Goal: Information Seeking & Learning: Learn about a topic

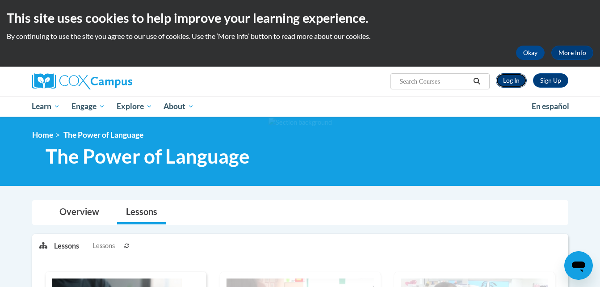
click at [508, 80] on link "Log In" at bounding box center [511, 80] width 31 height 14
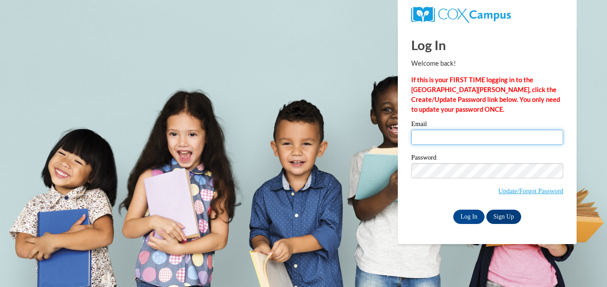
click at [444, 133] on input "Email" at bounding box center [487, 137] width 152 height 15
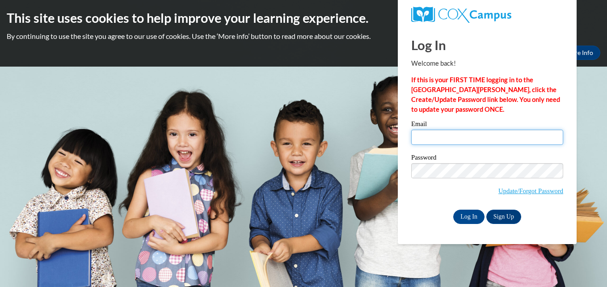
type input "karman.kidd2@gmail.com"
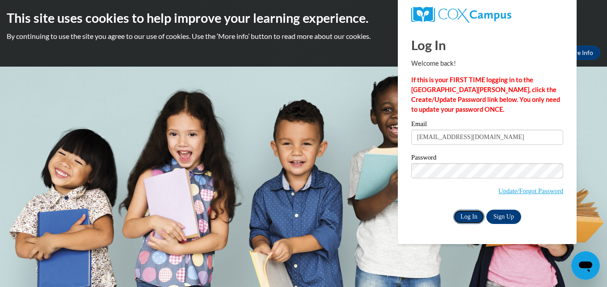
click at [471, 215] on input "Log In" at bounding box center [468, 217] width 31 height 14
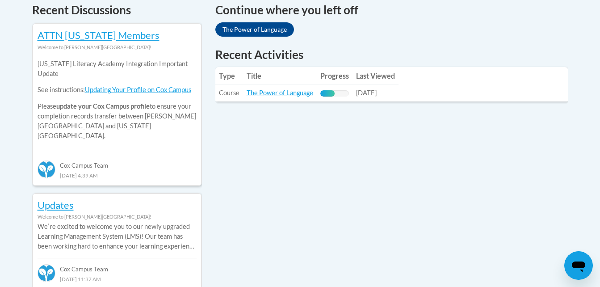
scroll to position [396, 0]
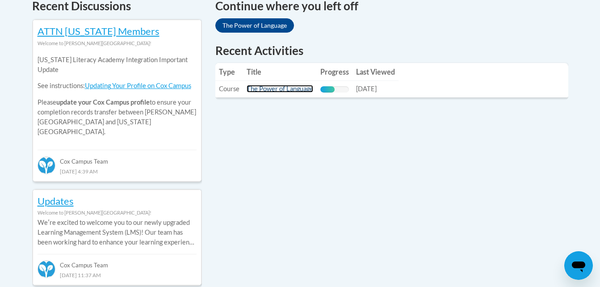
click at [280, 87] on link "The Power of Language" at bounding box center [280, 89] width 67 height 8
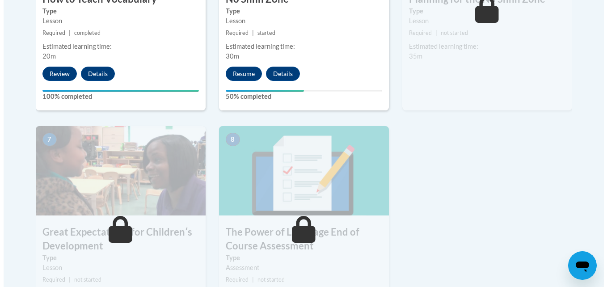
scroll to position [657, 0]
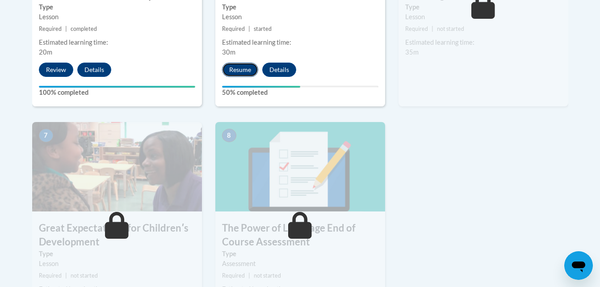
click at [243, 69] on button "Resume" at bounding box center [240, 70] width 36 height 14
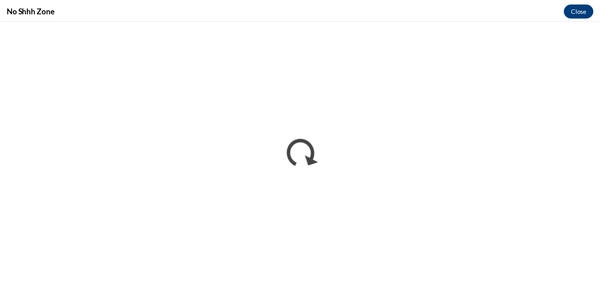
scroll to position [0, 0]
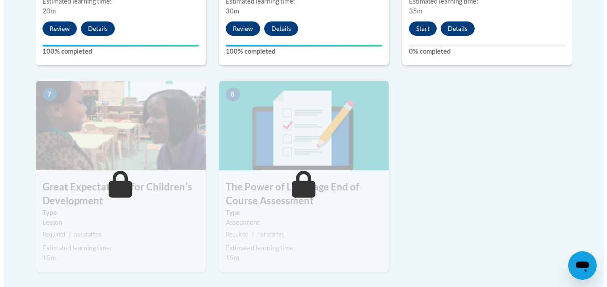
scroll to position [702, 0]
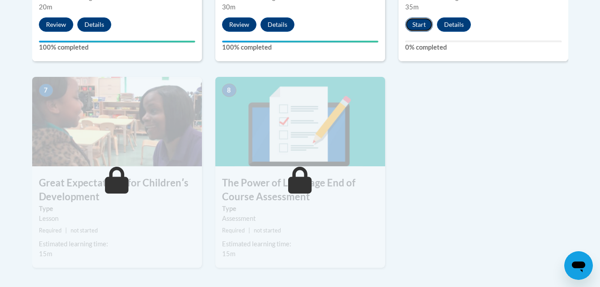
click at [420, 20] on button "Start" at bounding box center [419, 24] width 28 height 14
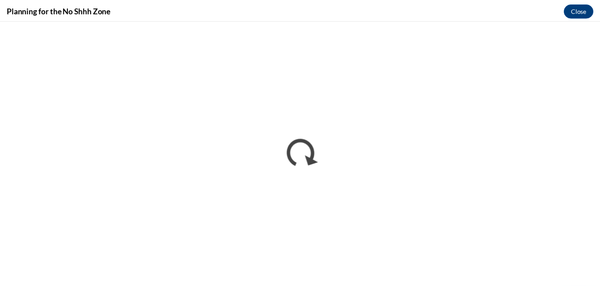
scroll to position [0, 0]
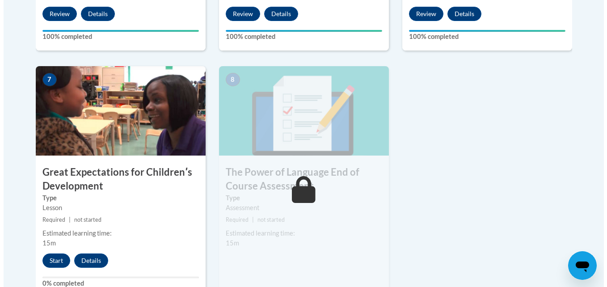
scroll to position [725, 0]
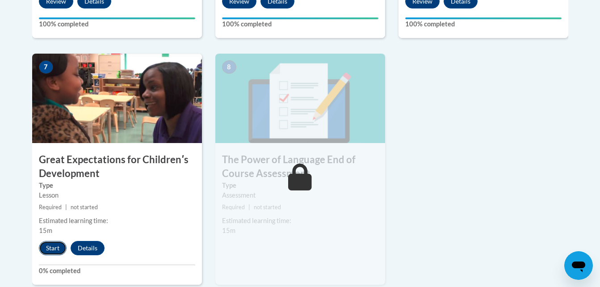
click at [53, 244] on button "Start" at bounding box center [53, 248] width 28 height 14
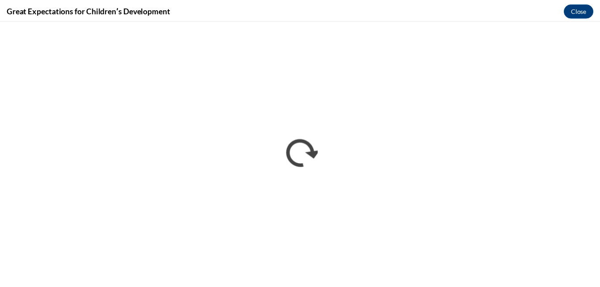
scroll to position [0, 0]
